Goal: Information Seeking & Learning: Learn about a topic

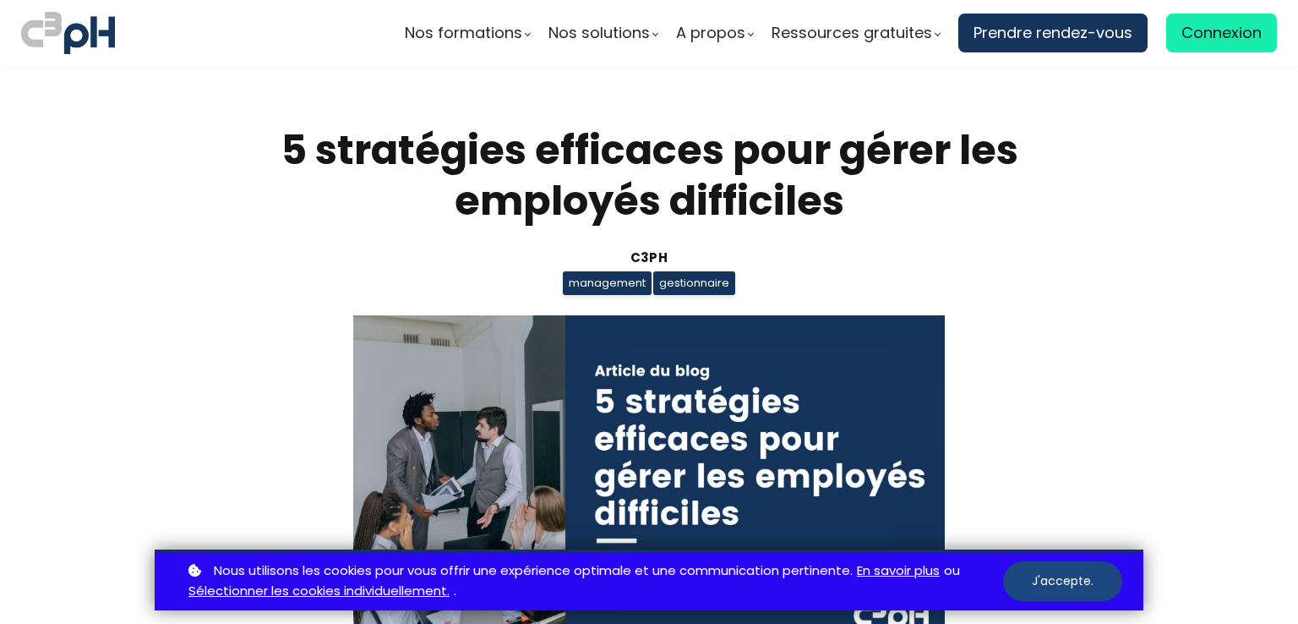
click at [1062, 578] on button "J'accepte." at bounding box center [1062, 581] width 119 height 40
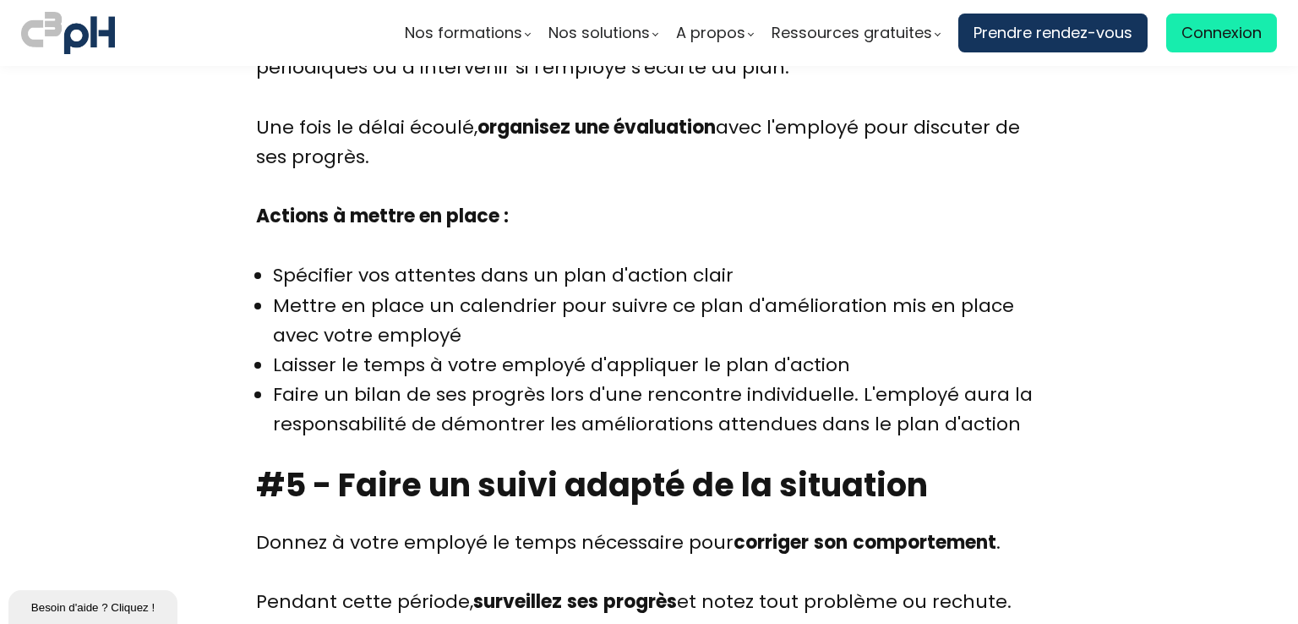
scroll to position [6977, 0]
